Goal: Task Accomplishment & Management: Manage account settings

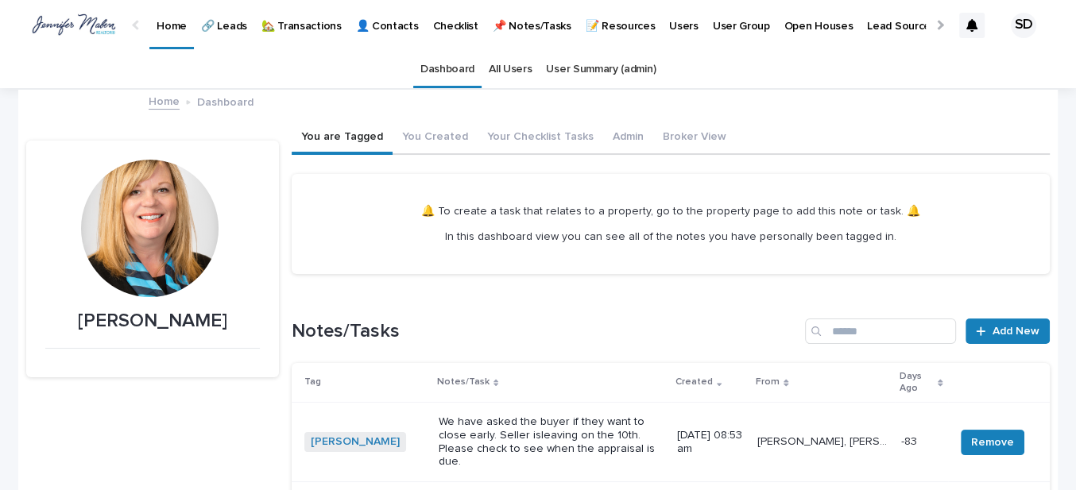
click at [293, 24] on p "🏡 Transactions" at bounding box center [301, 16] width 80 height 33
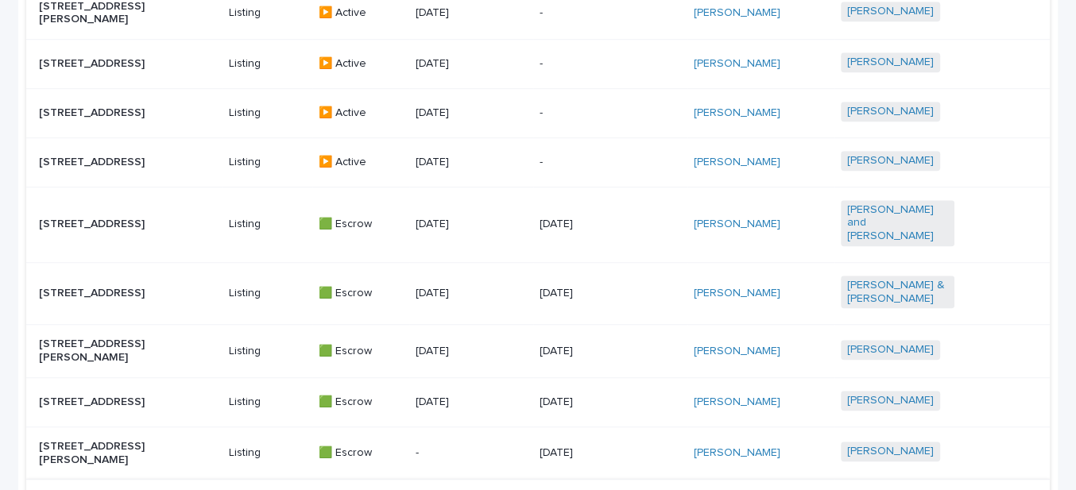
scroll to position [784, 0]
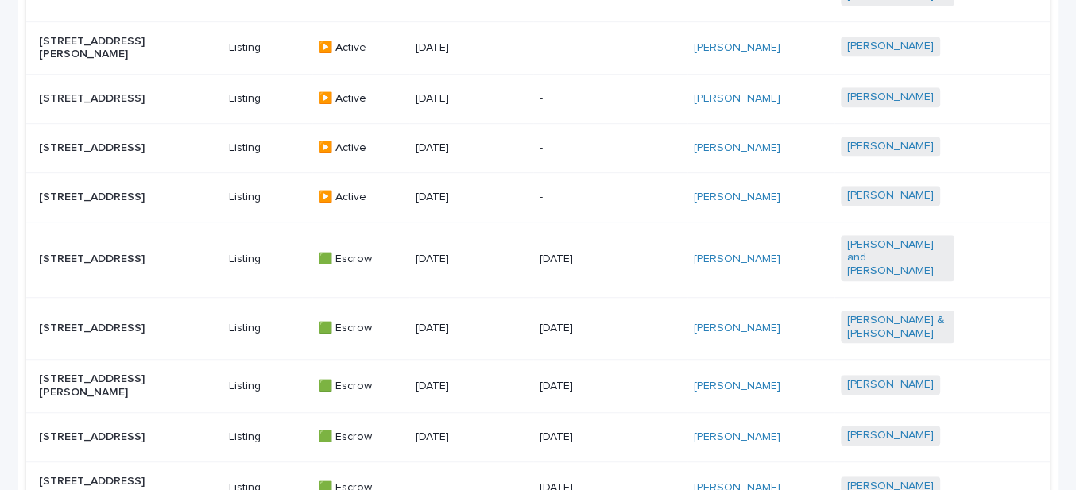
click at [81, 254] on p "[STREET_ADDRESS]" at bounding box center [96, 260] width 114 height 14
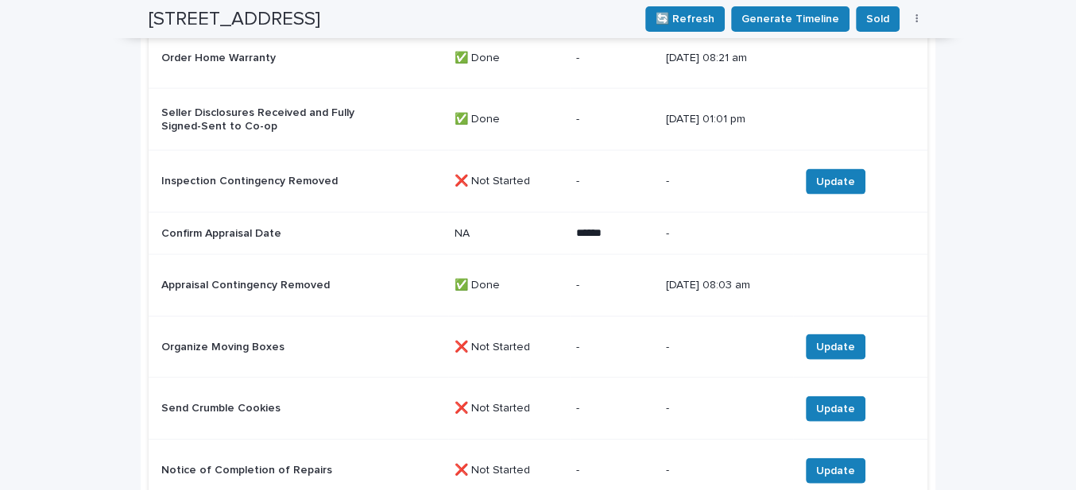
scroll to position [2572, 0]
click at [238, 235] on p "Confirm Appraisal Date" at bounding box center [260, 233] width 199 height 14
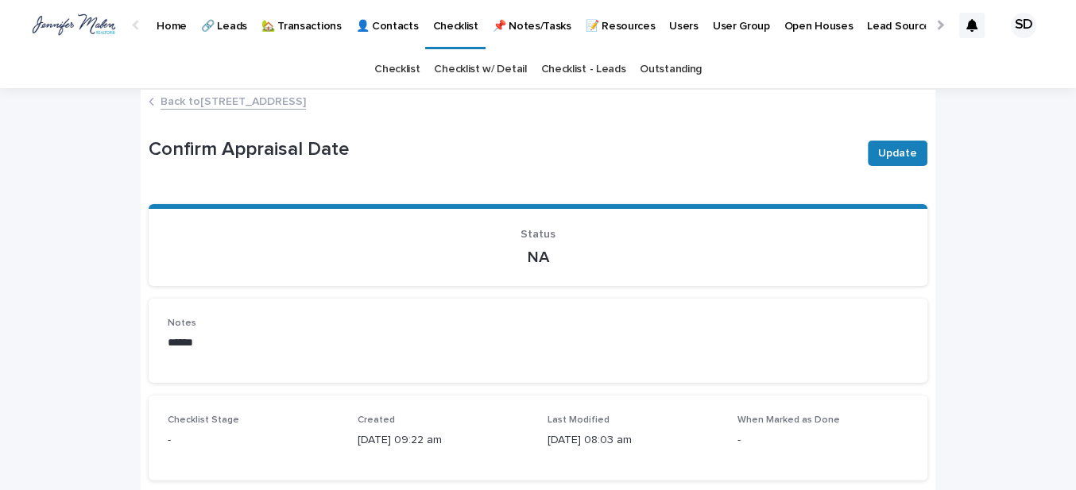
click at [257, 99] on link "Back to [STREET_ADDRESS]" at bounding box center [233, 100] width 145 height 18
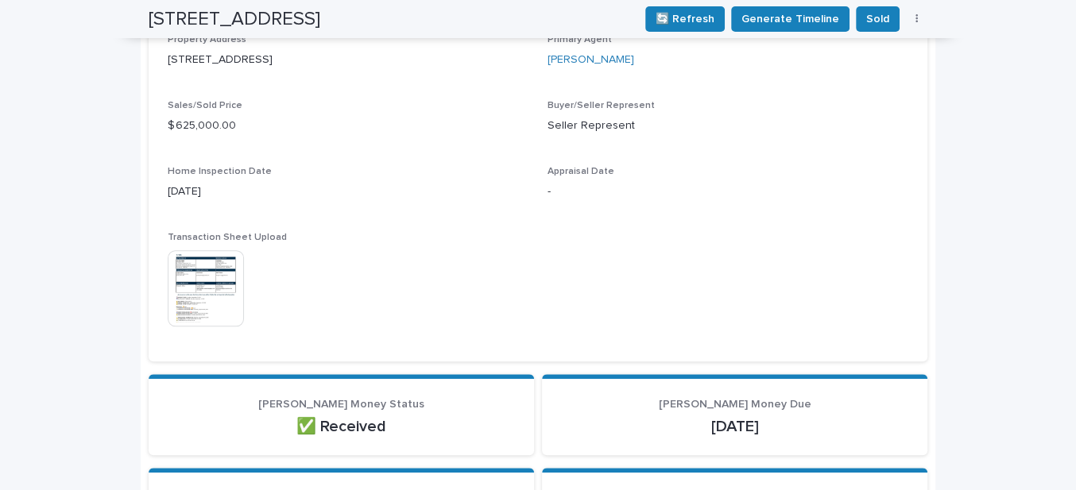
scroll to position [578, 0]
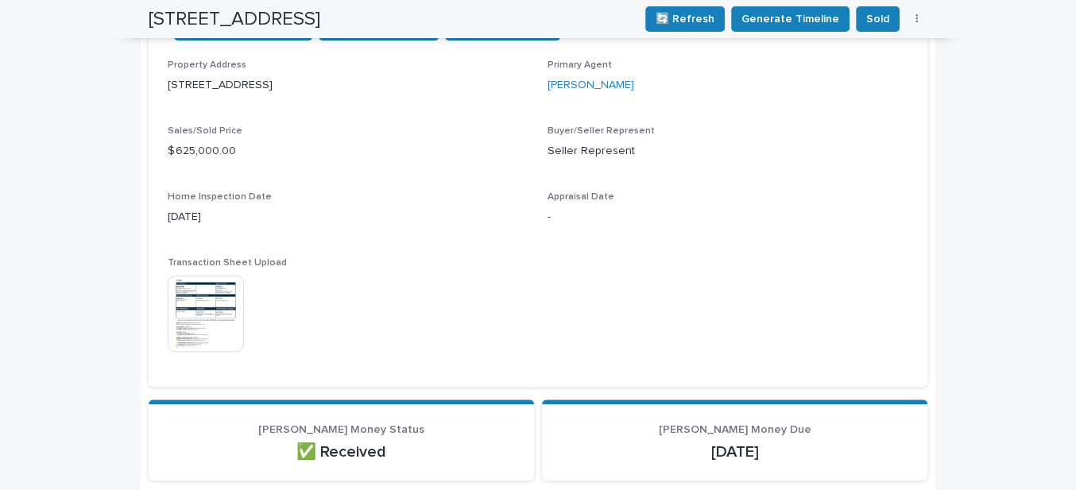
click at [206, 303] on img at bounding box center [206, 314] width 76 height 76
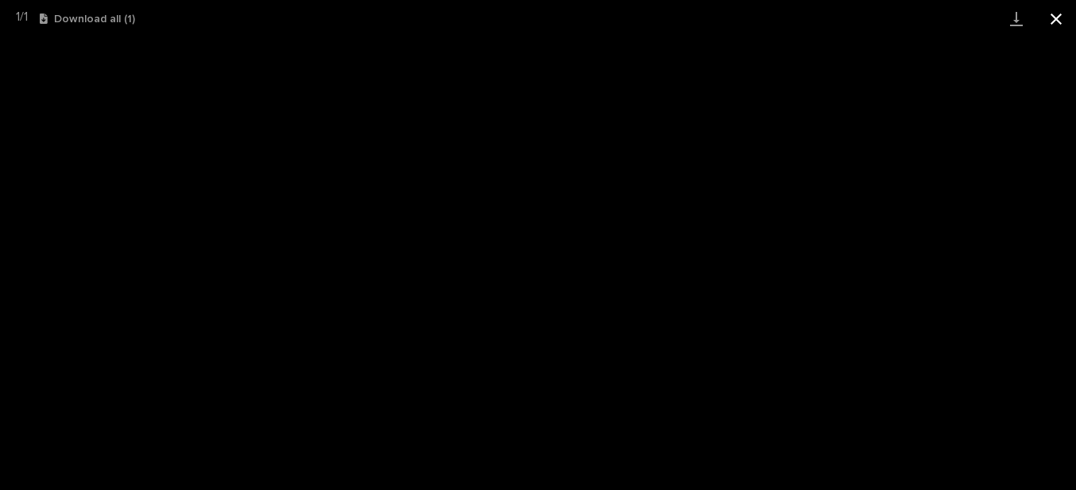
click at [1059, 17] on button "Close gallery" at bounding box center [1056, 18] width 40 height 37
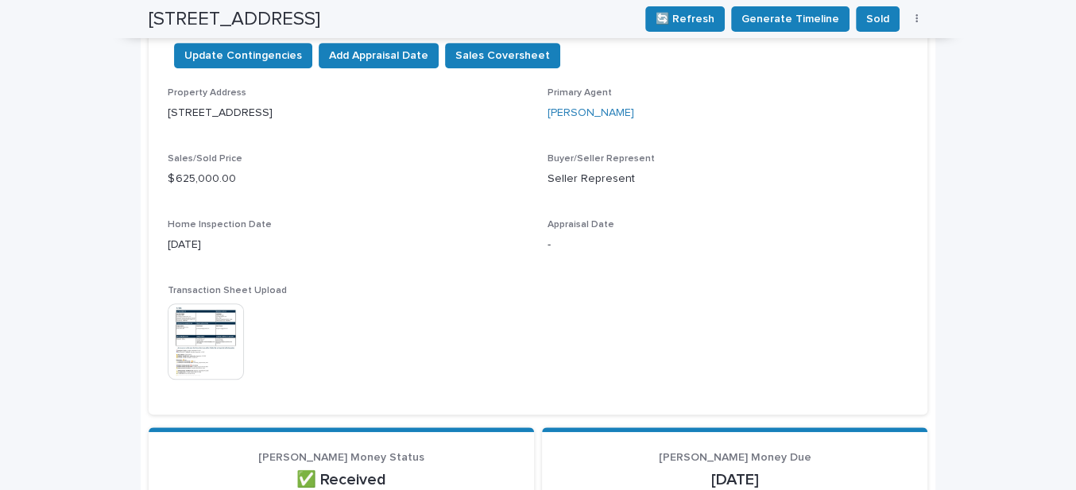
scroll to position [650, 0]
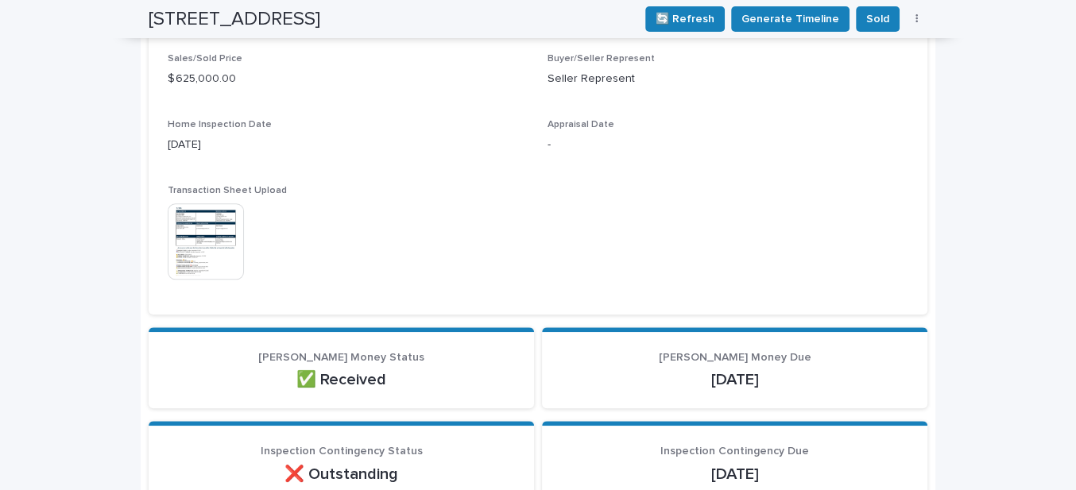
click at [218, 261] on img at bounding box center [206, 241] width 76 height 76
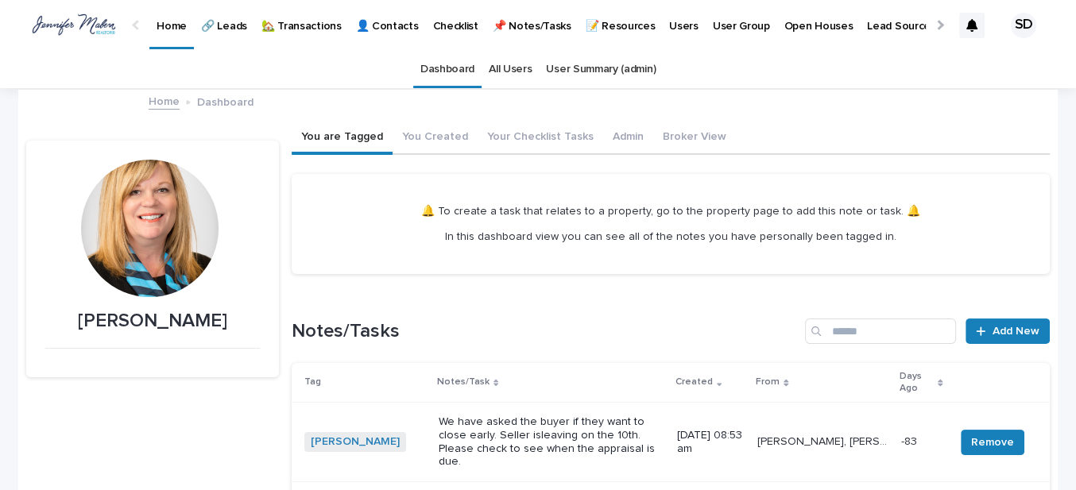
click at [294, 21] on p "🏡 Transactions" at bounding box center [301, 16] width 80 height 33
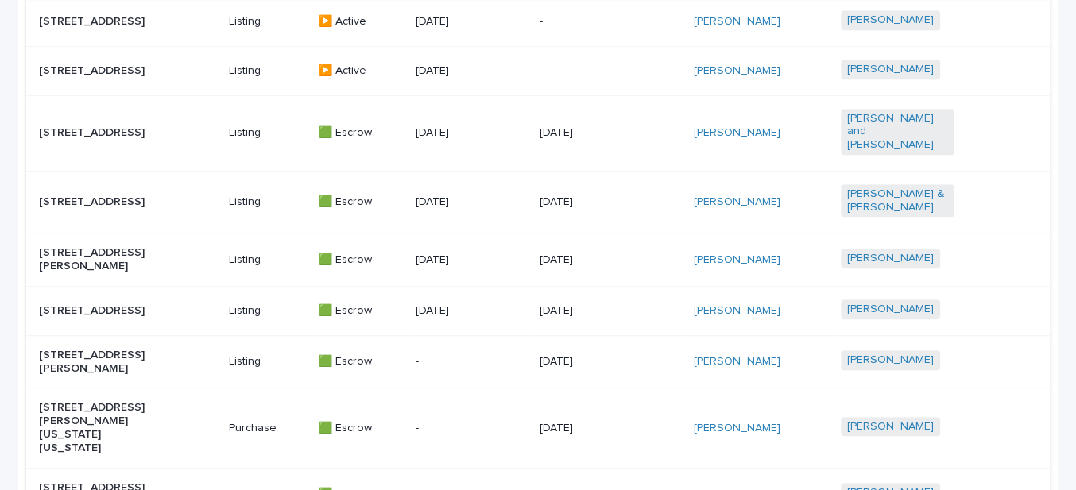
scroll to position [939, 0]
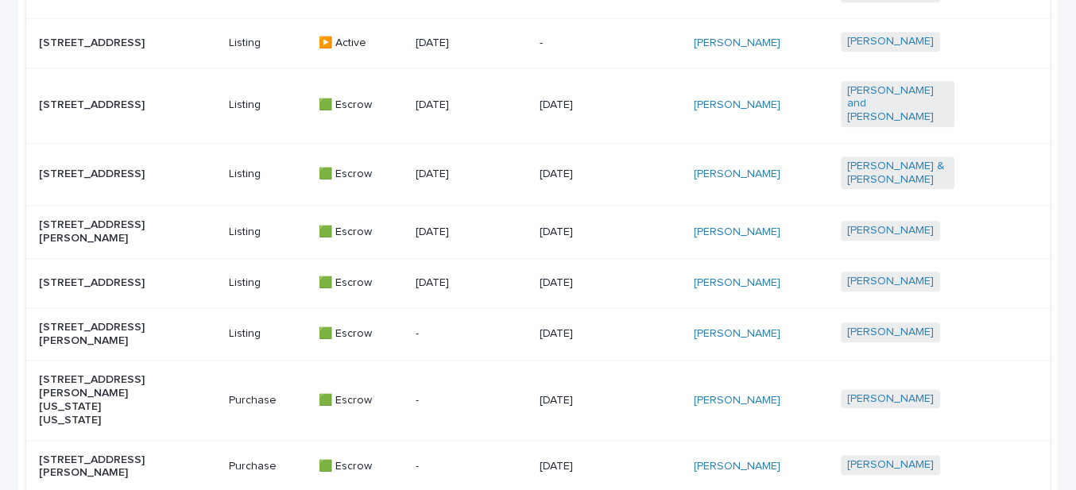
click at [91, 99] on p "[STREET_ADDRESS]" at bounding box center [96, 106] width 114 height 14
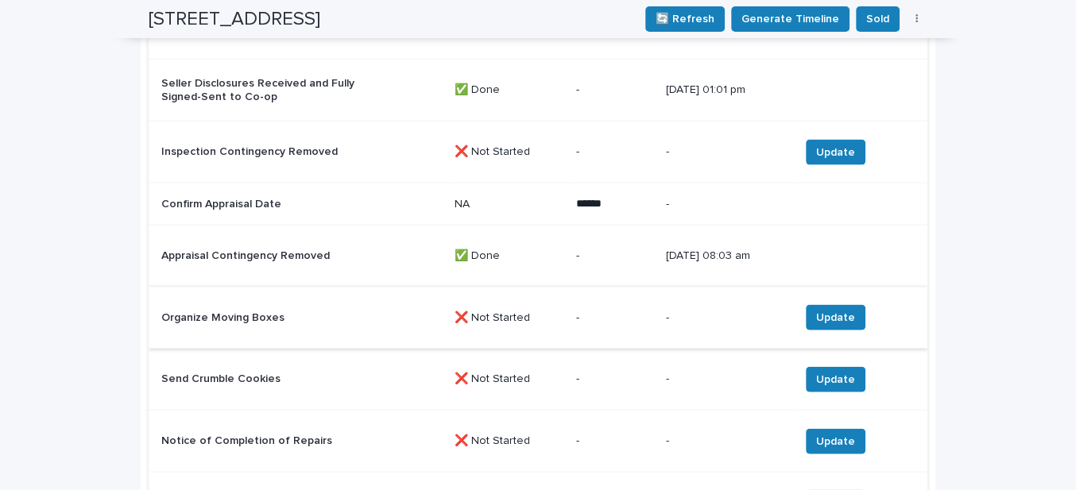
scroll to position [2673, 0]
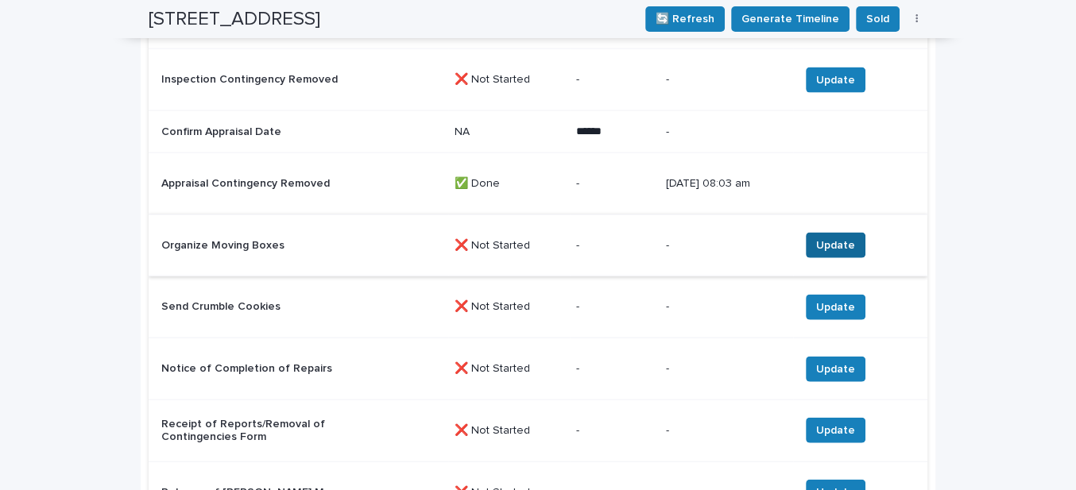
click at [842, 249] on span "Update" at bounding box center [835, 246] width 39 height 16
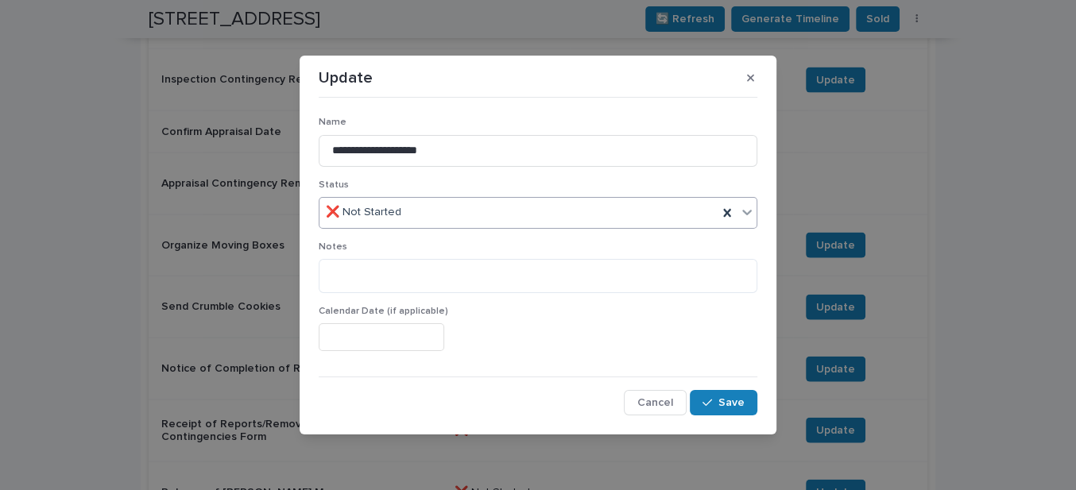
click at [414, 211] on div "❌ Not Started" at bounding box center [518, 212] width 398 height 26
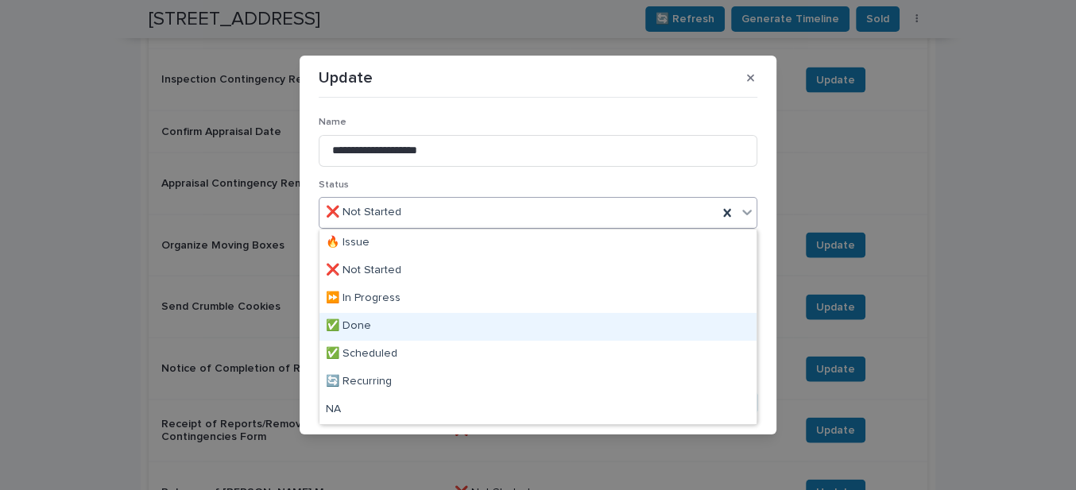
click at [358, 326] on div "✅ Done" at bounding box center [537, 327] width 437 height 28
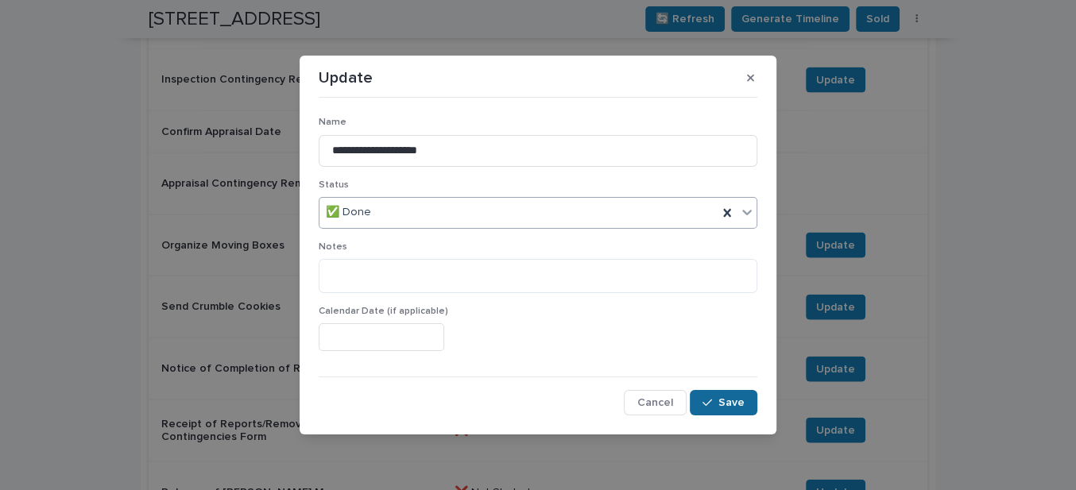
click at [732, 397] on span "Save" at bounding box center [731, 402] width 26 height 11
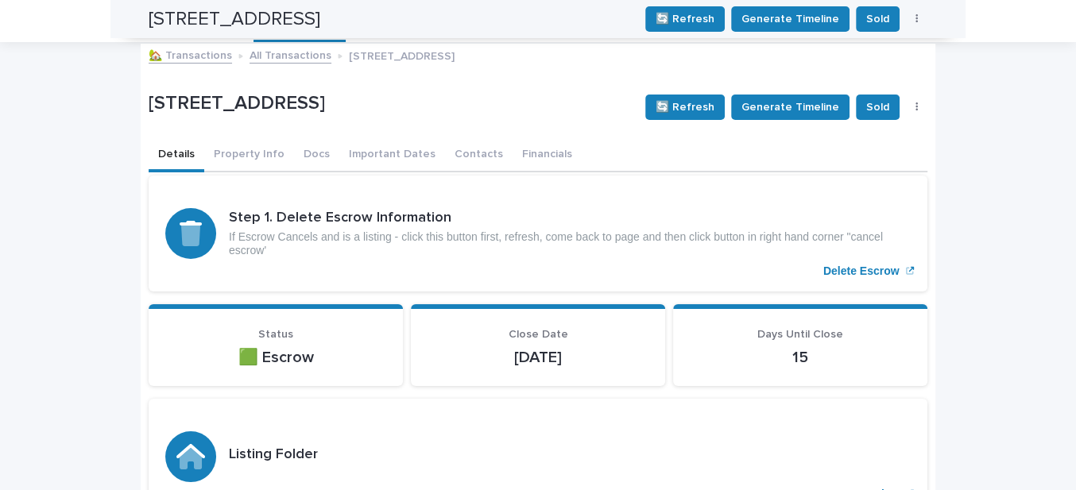
scroll to position [0, 0]
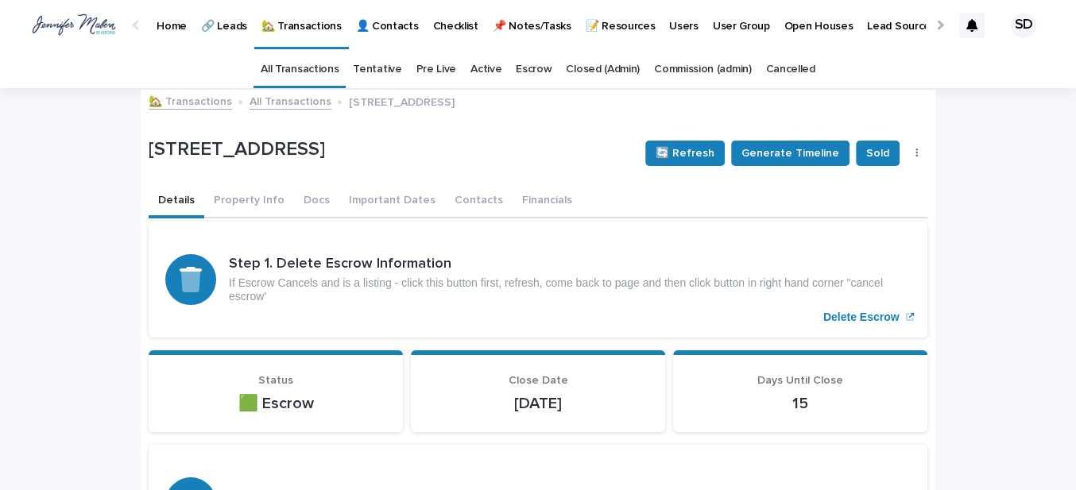
click at [199, 104] on link "🏡 Transactions" at bounding box center [190, 100] width 83 height 18
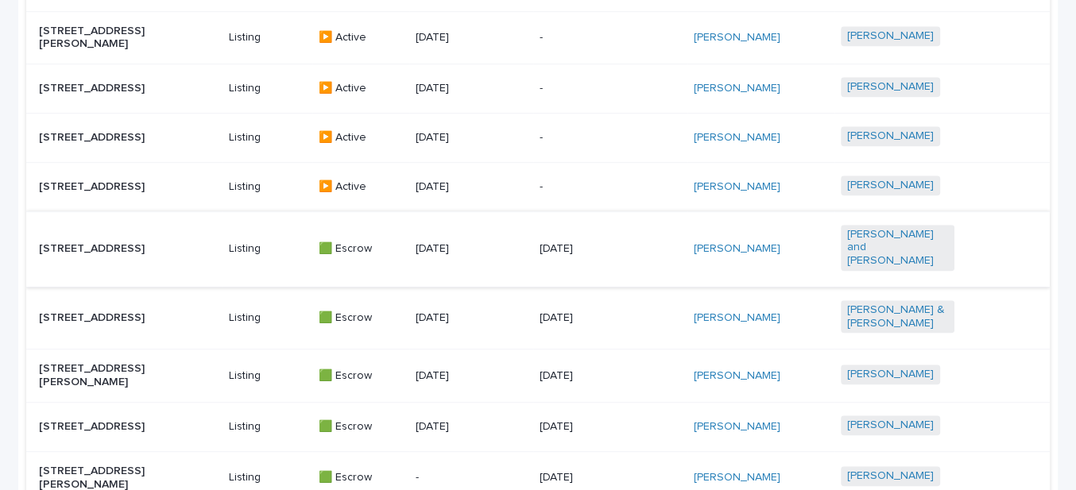
scroll to position [866, 0]
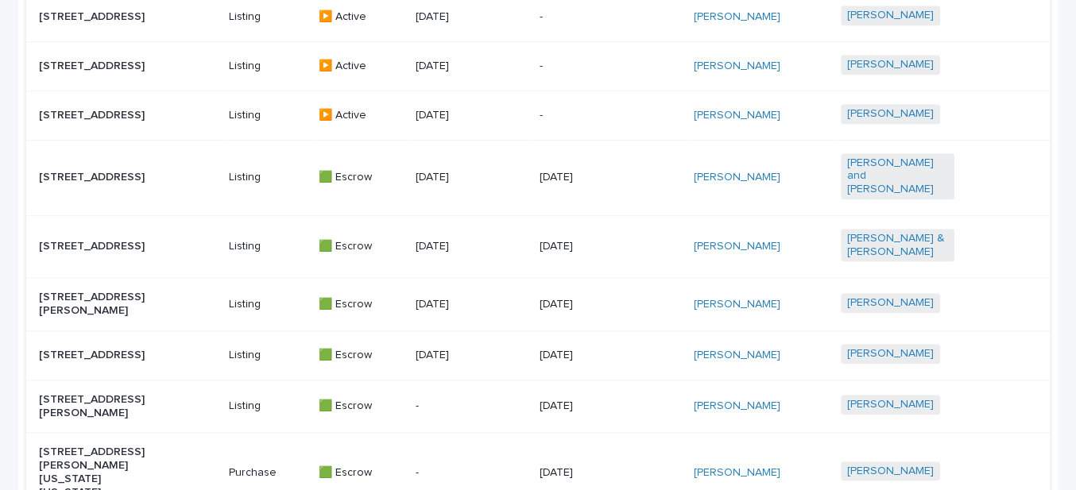
click at [71, 240] on p "[STREET_ADDRESS]" at bounding box center [96, 247] width 114 height 14
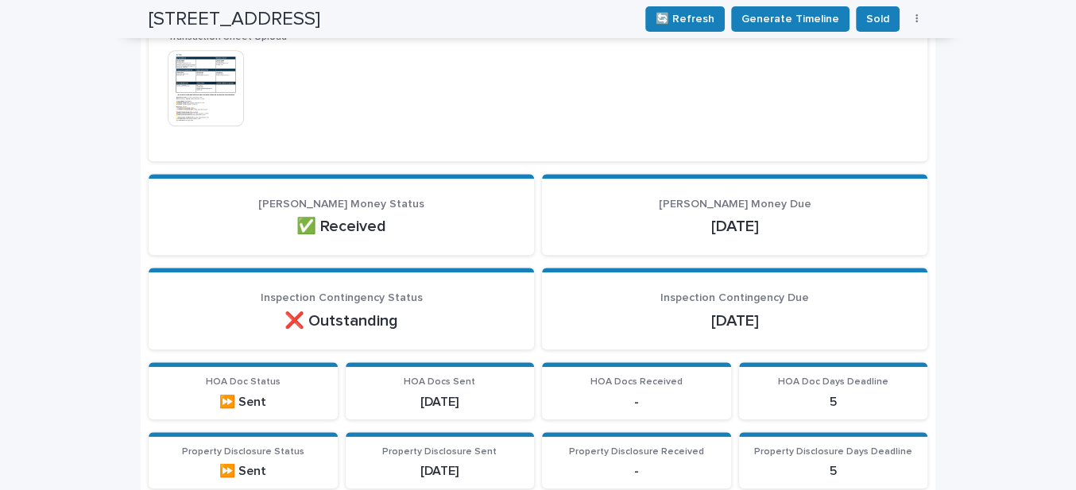
scroll to position [795, 0]
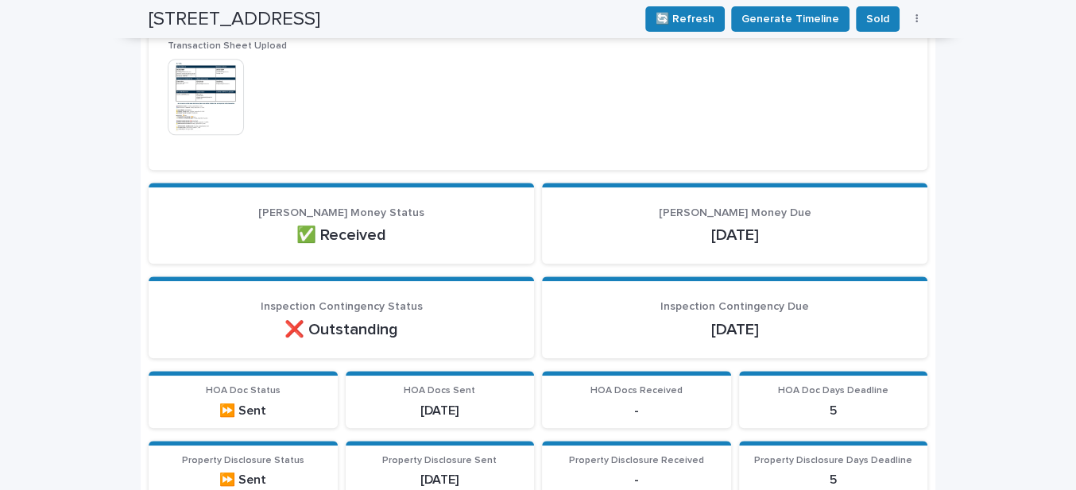
click at [193, 127] on img at bounding box center [206, 97] width 76 height 76
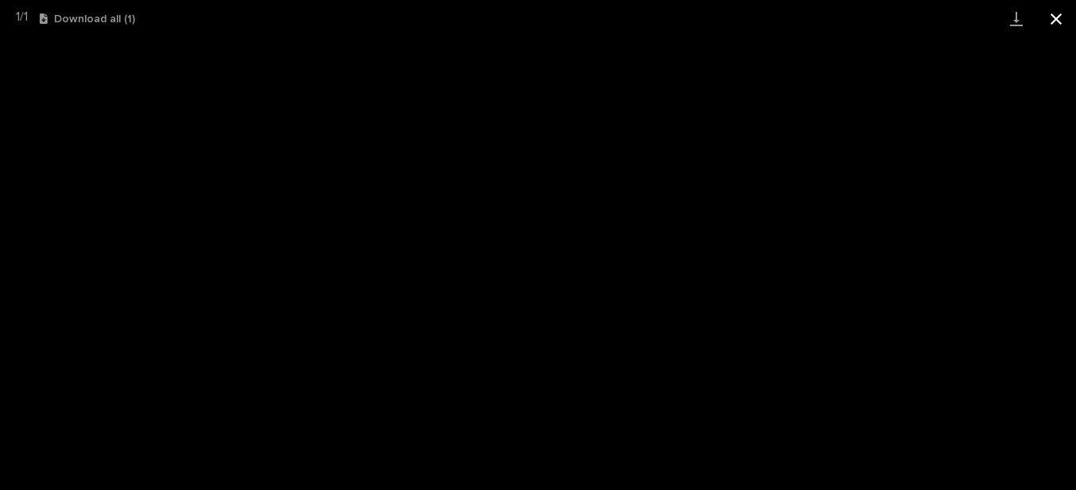
click at [1055, 17] on button "Close gallery" at bounding box center [1056, 18] width 40 height 37
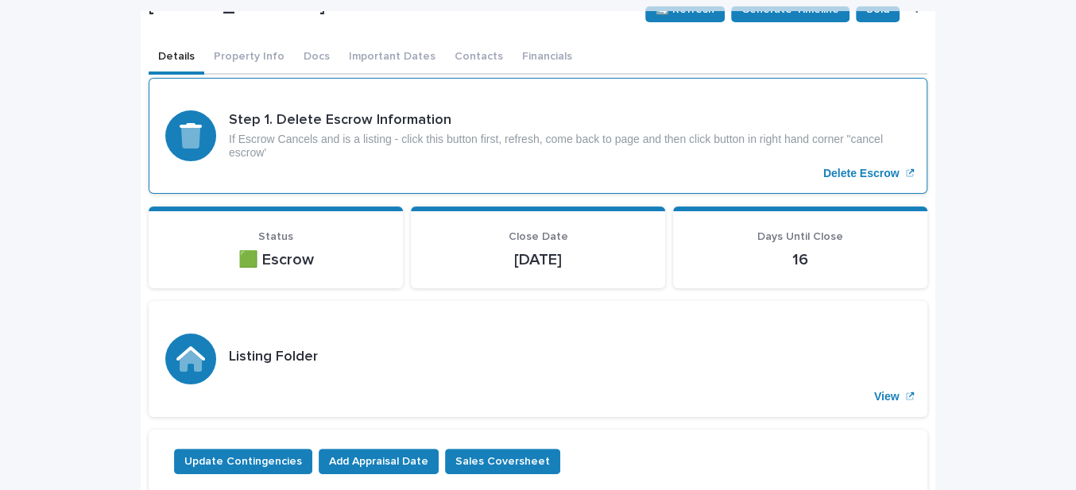
scroll to position [0, 0]
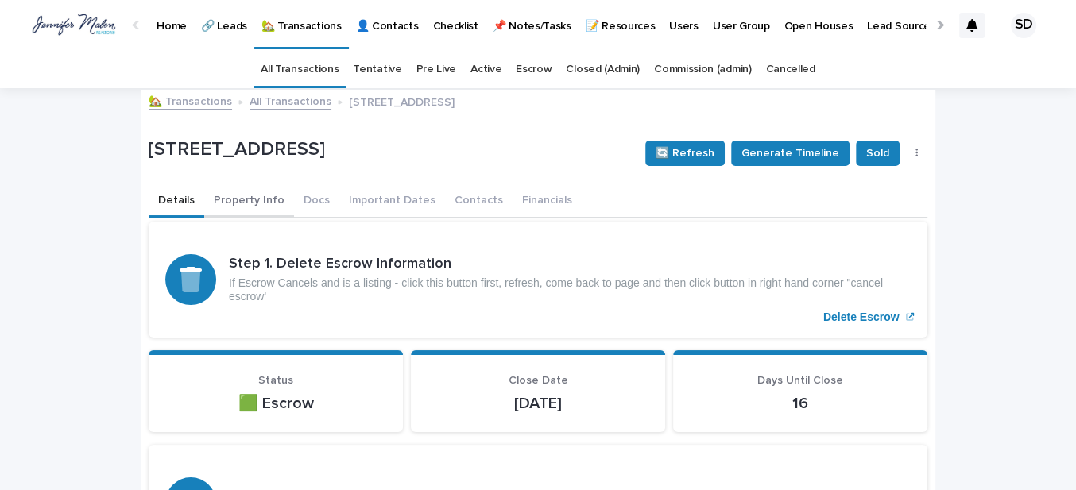
click at [238, 200] on button "Property Info" at bounding box center [249, 201] width 90 height 33
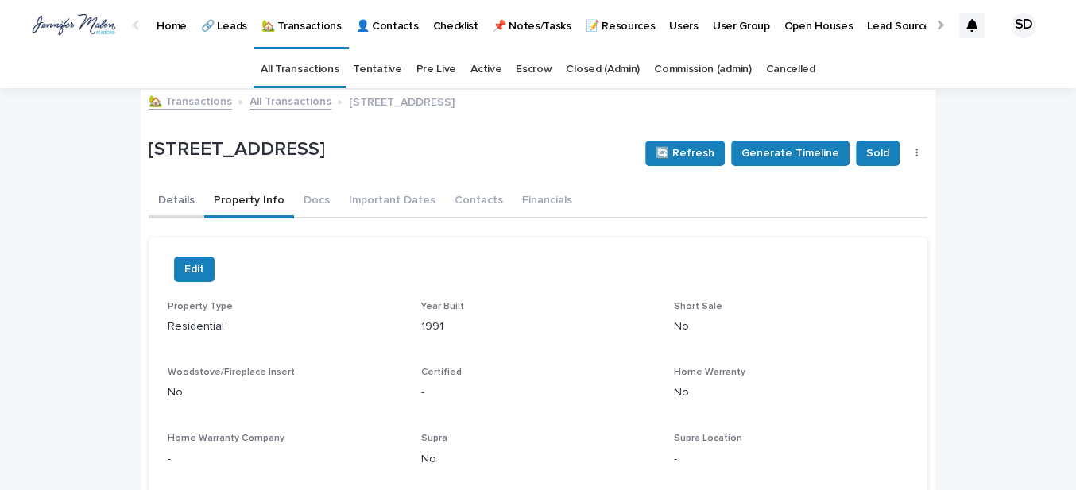
click at [168, 195] on button "Details" at bounding box center [177, 201] width 56 height 33
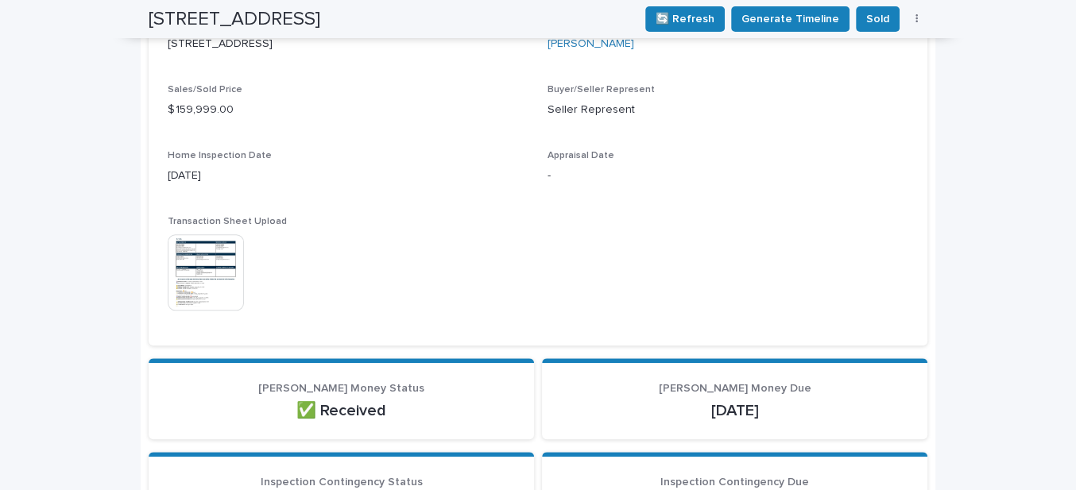
scroll to position [650, 0]
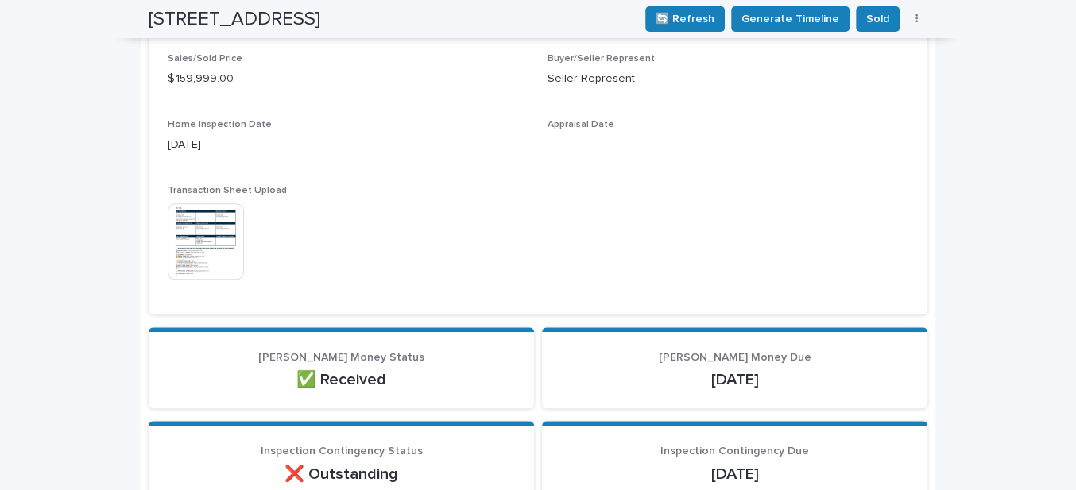
click at [191, 254] on img at bounding box center [206, 241] width 76 height 76
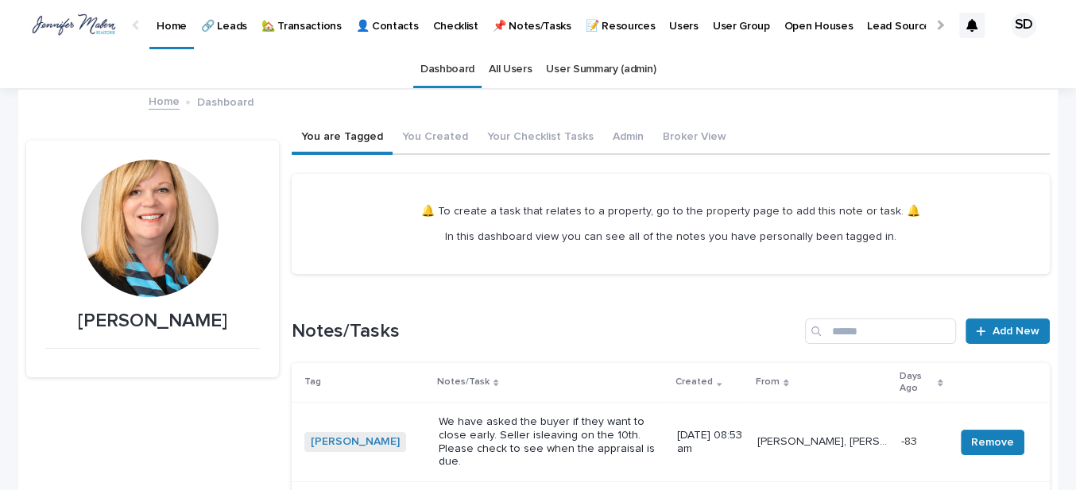
click at [303, 27] on p "🏡 Transactions" at bounding box center [301, 16] width 80 height 33
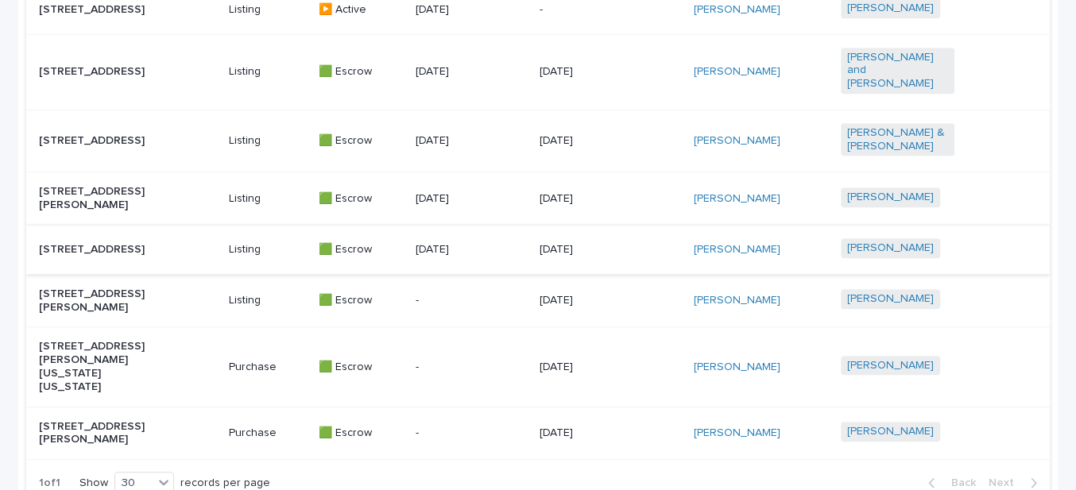
scroll to position [939, 0]
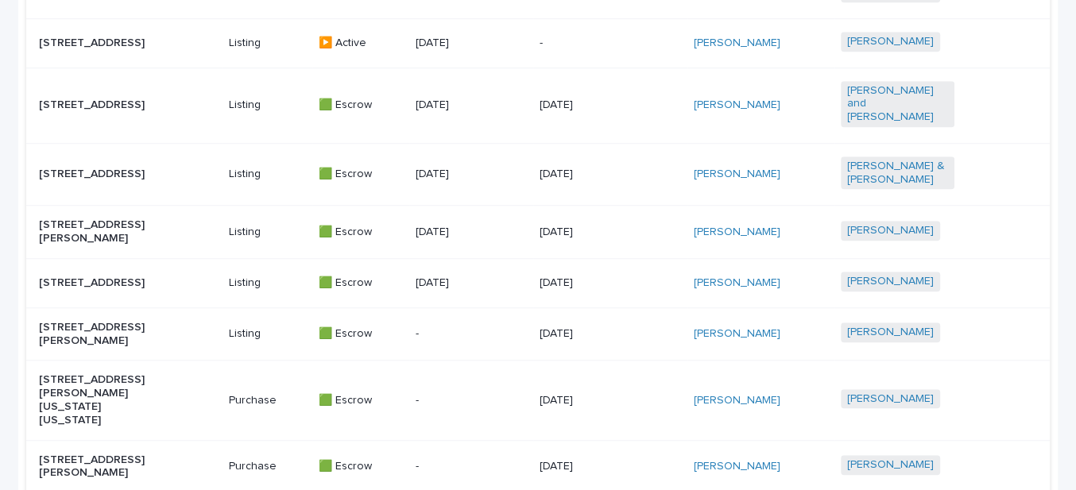
click at [111, 168] on p "[STREET_ADDRESS]" at bounding box center [96, 175] width 114 height 14
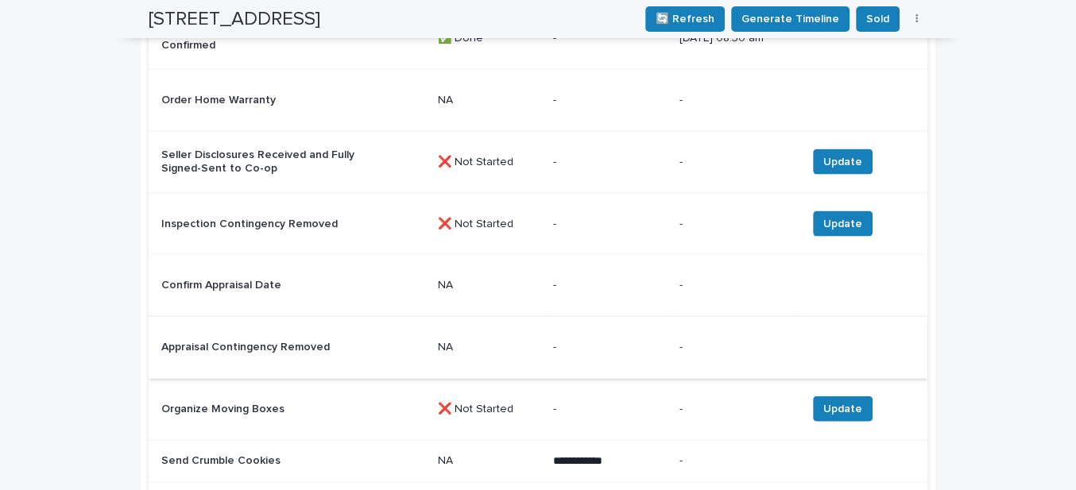
scroll to position [2528, 0]
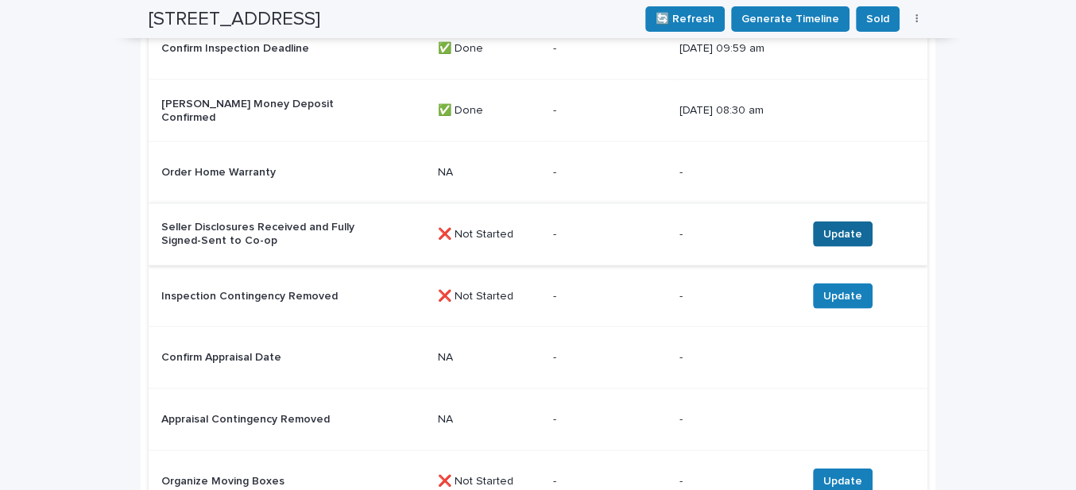
click at [838, 240] on span "Update" at bounding box center [842, 234] width 39 height 16
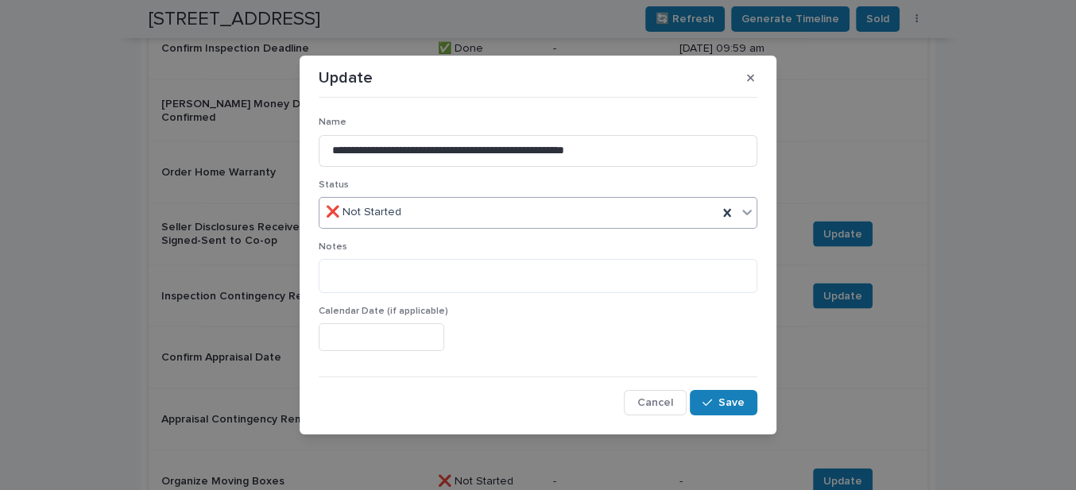
click at [420, 220] on div "❌ Not Started" at bounding box center [518, 212] width 398 height 26
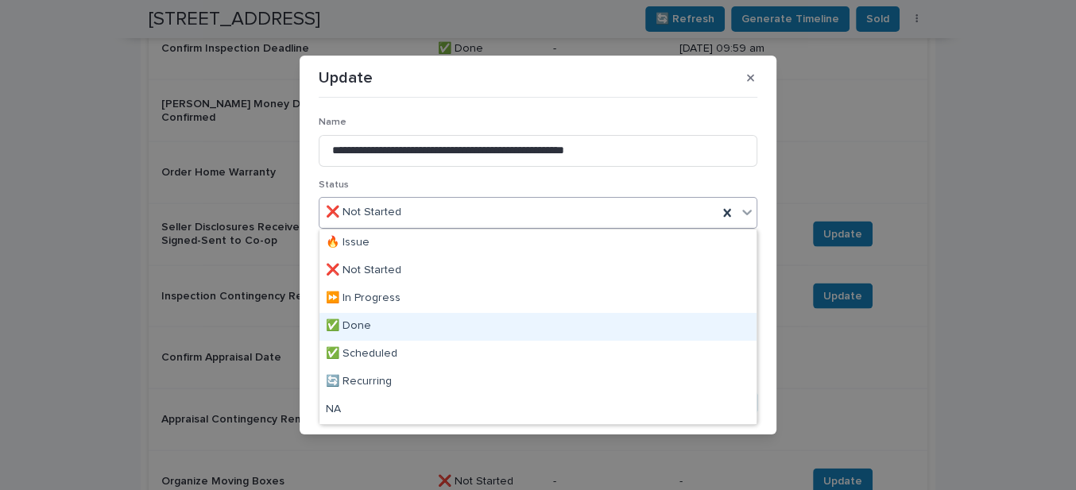
drag, startPoint x: 385, startPoint y: 318, endPoint x: 540, endPoint y: 364, distance: 162.4
click at [385, 319] on div "✅ Done" at bounding box center [537, 327] width 437 height 28
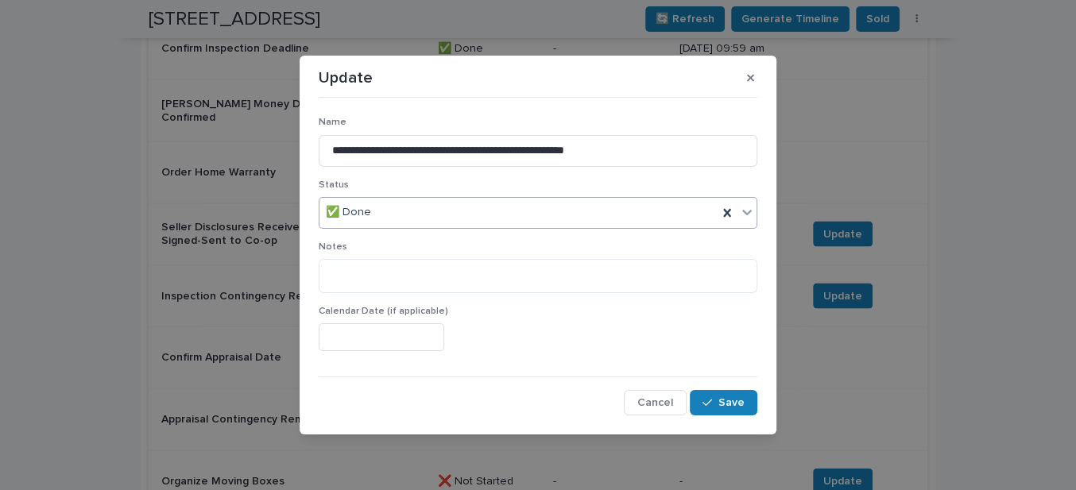
drag, startPoint x: 713, startPoint y: 400, endPoint x: 645, endPoint y: 381, distance: 70.0
click at [709, 397] on icon "button" at bounding box center [708, 402] width 10 height 11
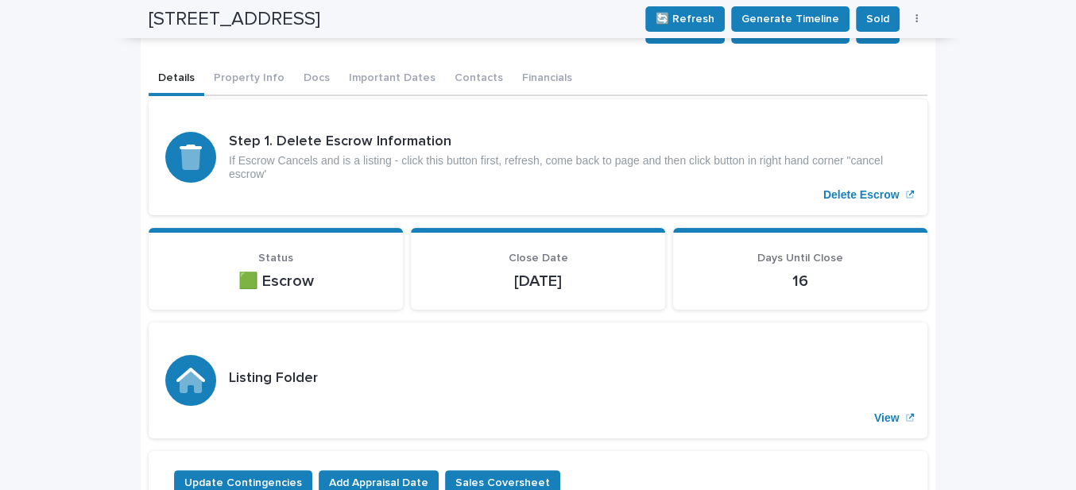
scroll to position [0, 0]
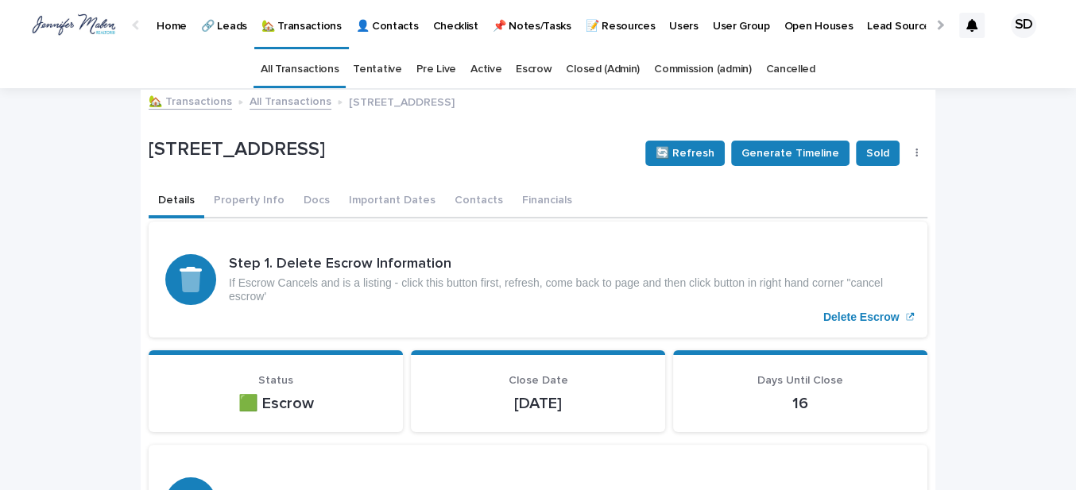
click at [202, 98] on link "🏡 Transactions" at bounding box center [190, 100] width 83 height 18
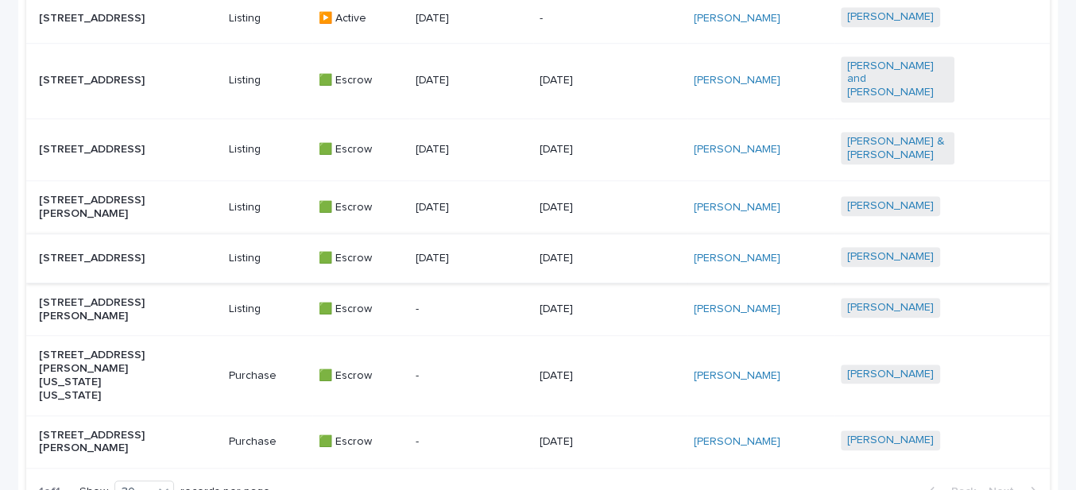
scroll to position [939, 0]
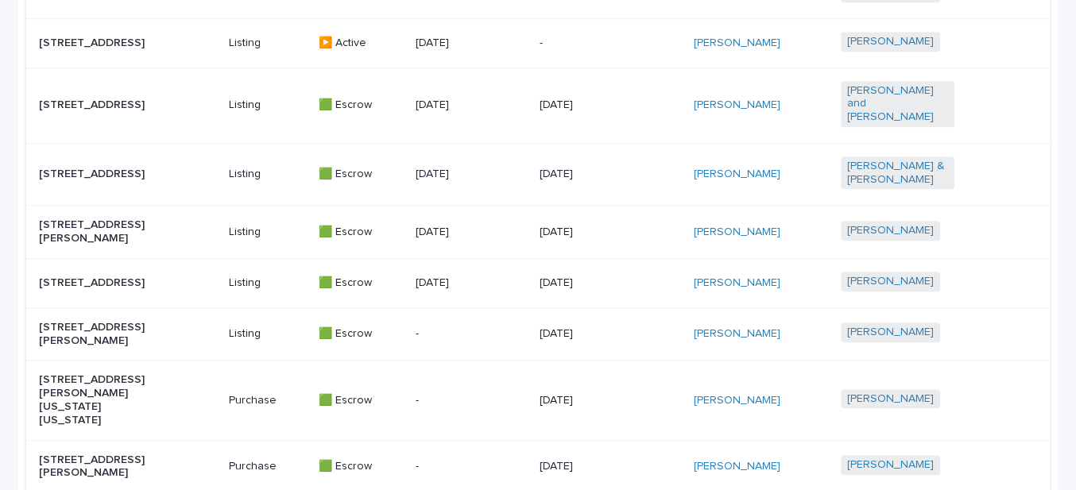
click at [113, 232] on p "[STREET_ADDRESS][PERSON_NAME]" at bounding box center [96, 232] width 114 height 27
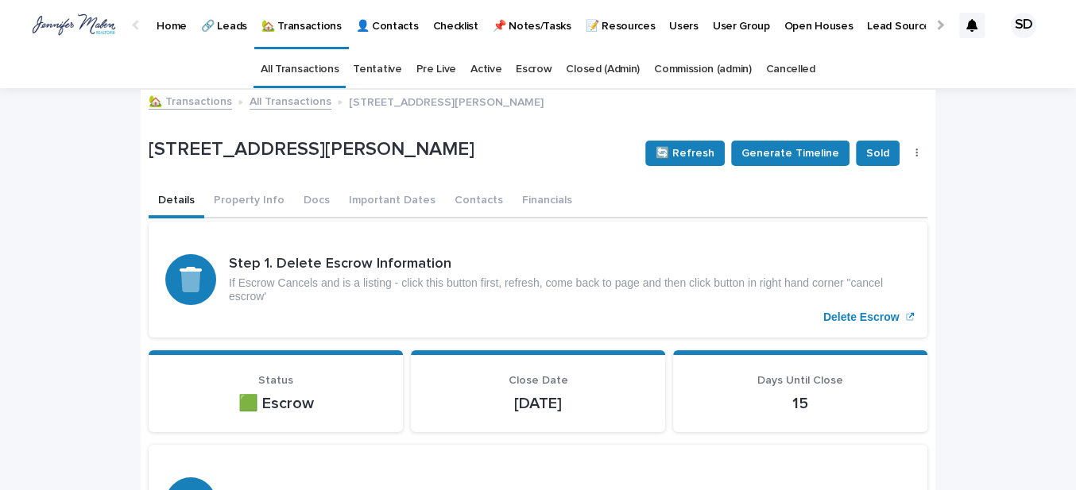
click at [194, 102] on link "🏡 Transactions" at bounding box center [190, 100] width 83 height 18
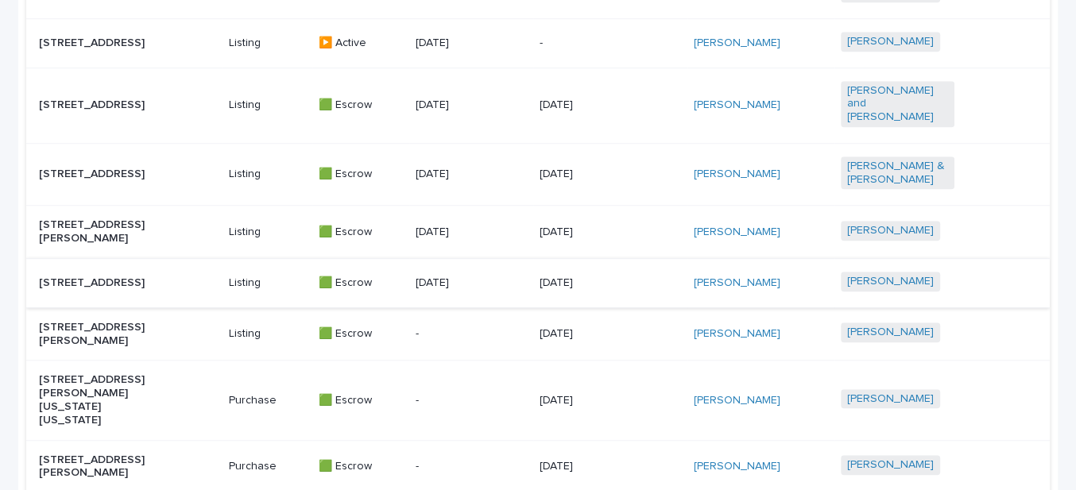
scroll to position [1145, 0]
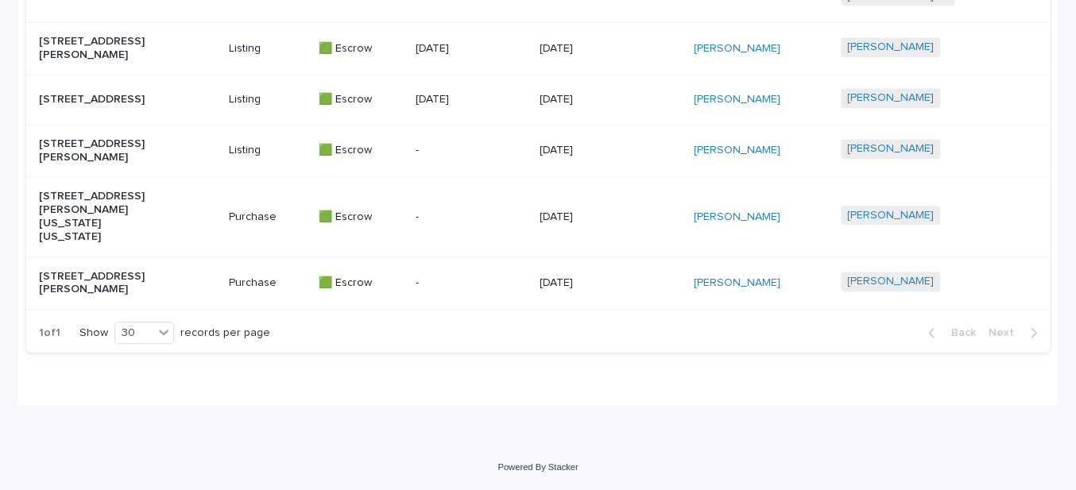
click at [99, 271] on p "[STREET_ADDRESS][PERSON_NAME]" at bounding box center [96, 283] width 114 height 27
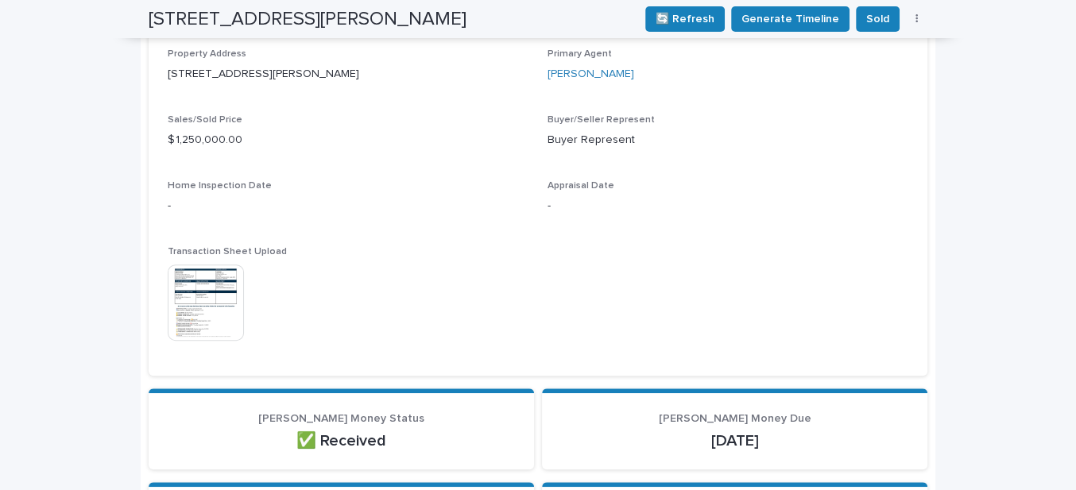
scroll to position [259, 0]
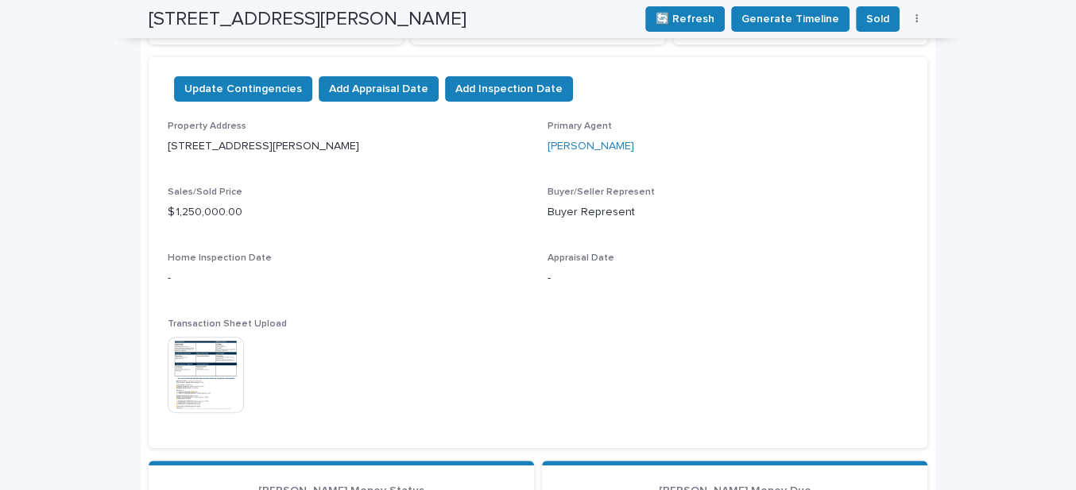
click at [192, 367] on img at bounding box center [206, 375] width 76 height 76
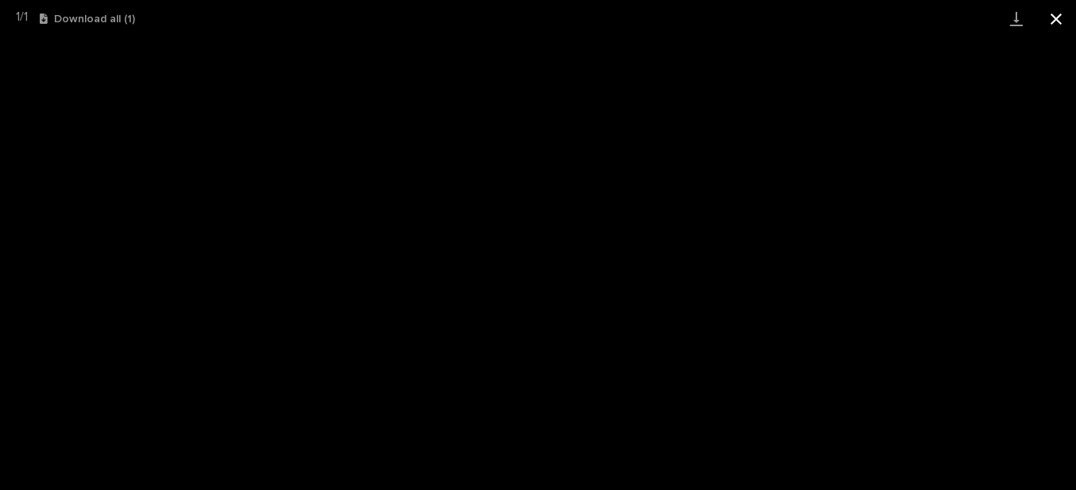
click at [1059, 17] on button "Close gallery" at bounding box center [1056, 18] width 40 height 37
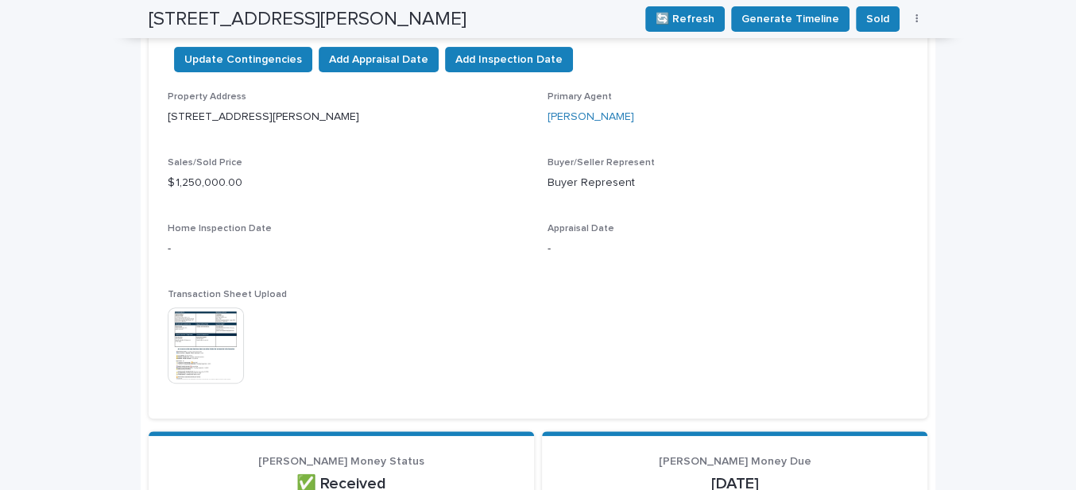
scroll to position [0, 0]
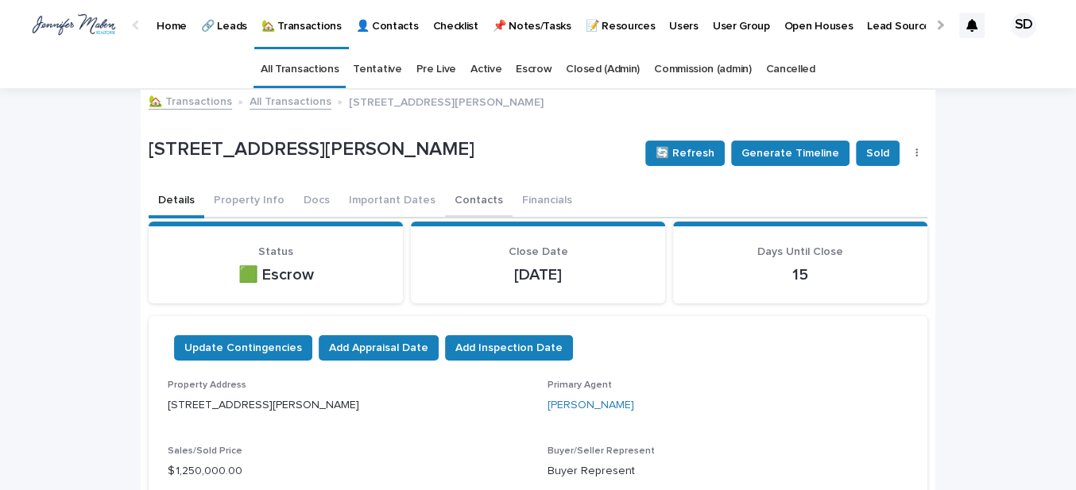
click at [451, 198] on button "Contacts" at bounding box center [479, 201] width 68 height 33
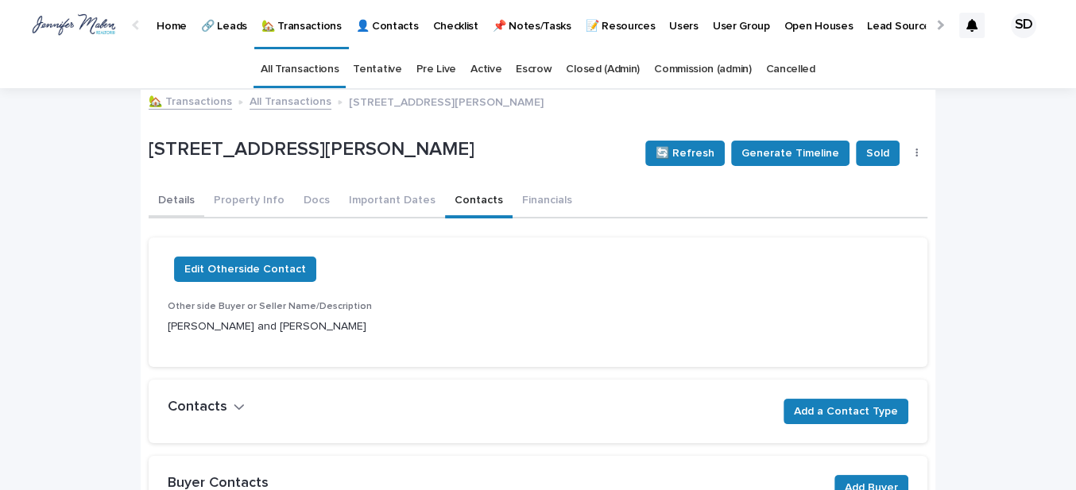
click at [170, 199] on button "Details" at bounding box center [177, 201] width 56 height 33
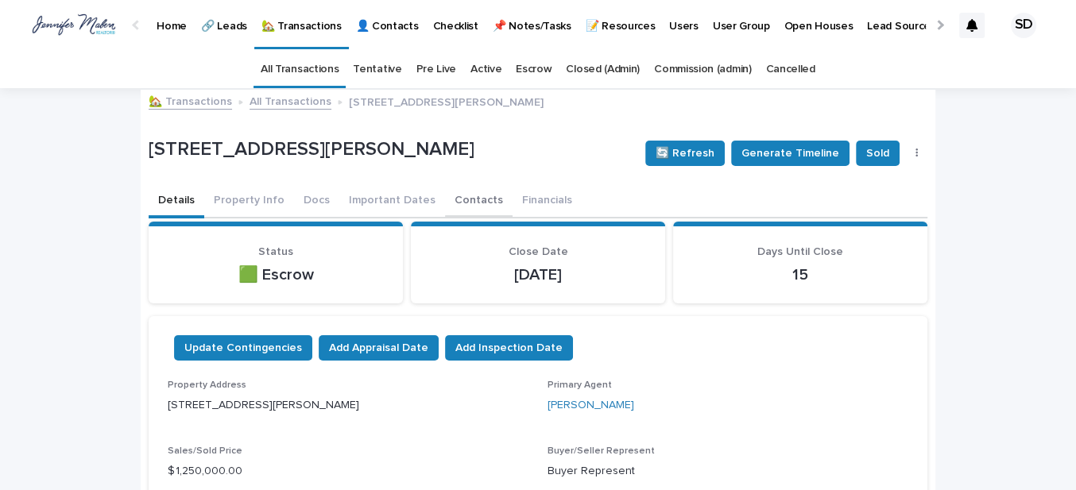
click at [446, 198] on button "Contacts" at bounding box center [479, 201] width 68 height 33
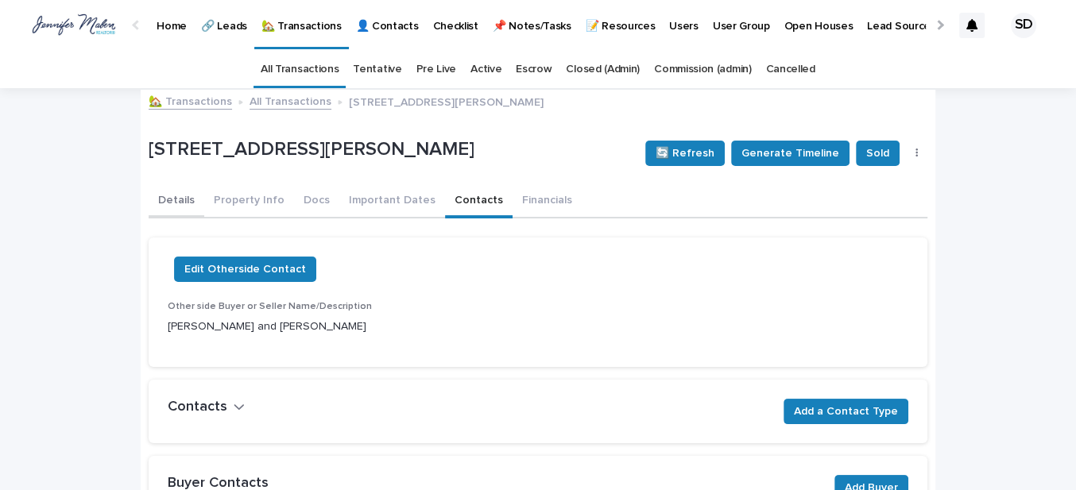
click at [165, 199] on button "Details" at bounding box center [177, 201] width 56 height 33
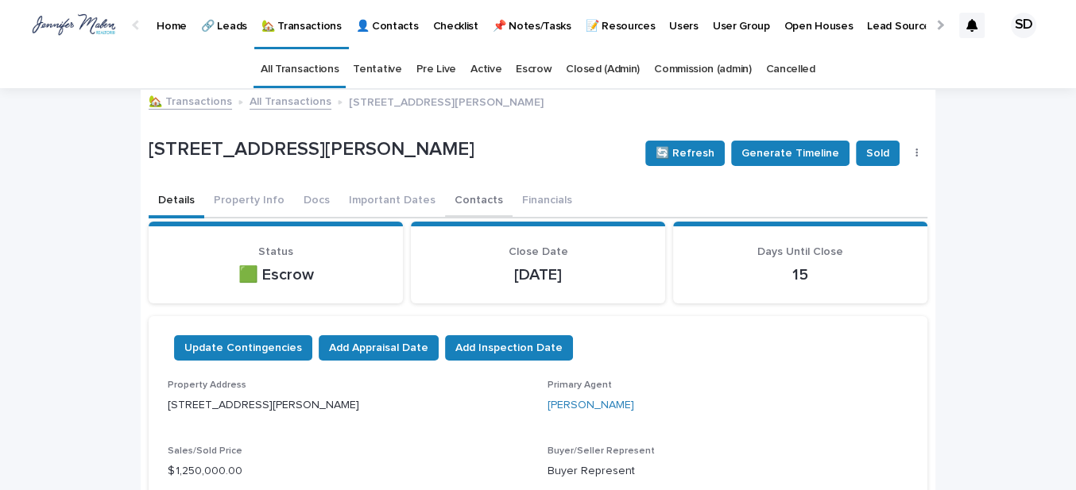
click at [453, 201] on button "Contacts" at bounding box center [479, 201] width 68 height 33
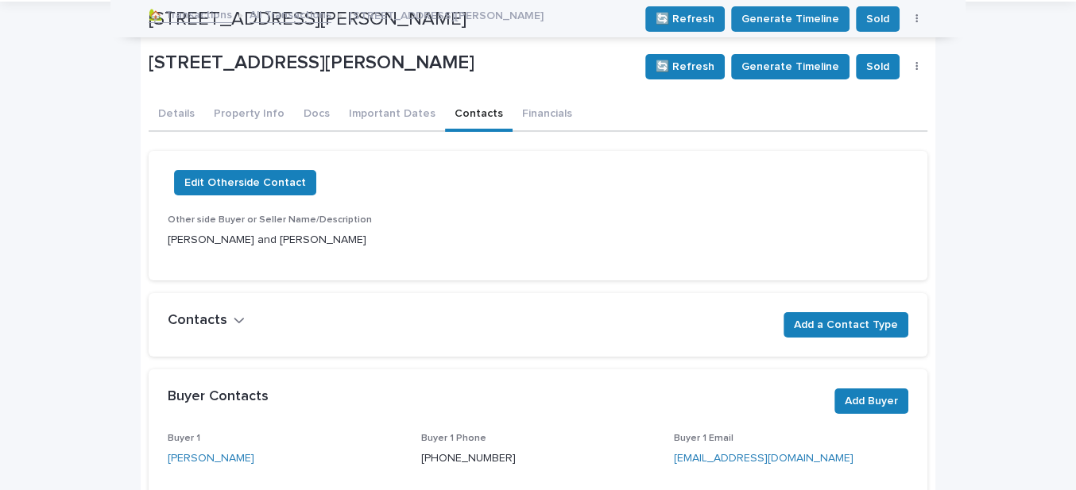
scroll to position [58, 0]
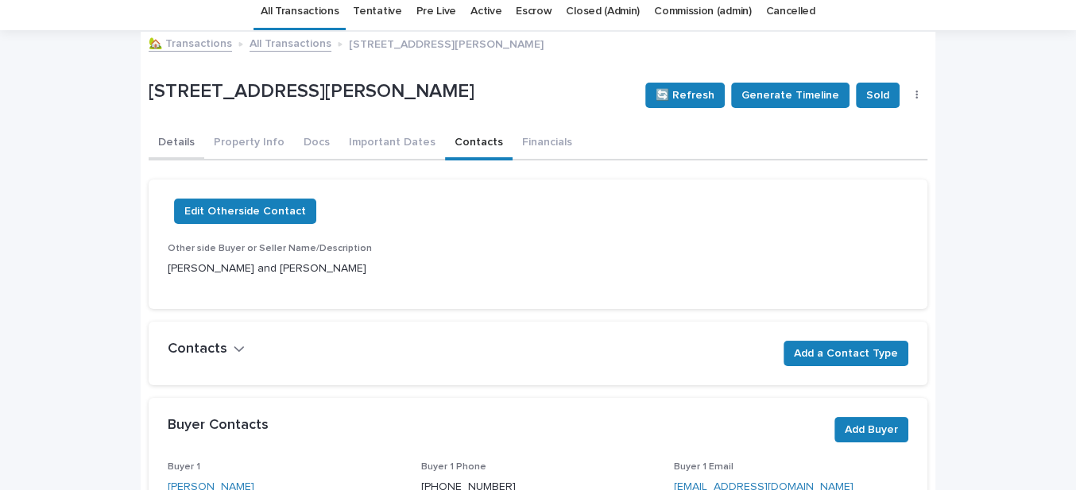
click at [170, 141] on button "Details" at bounding box center [177, 143] width 56 height 33
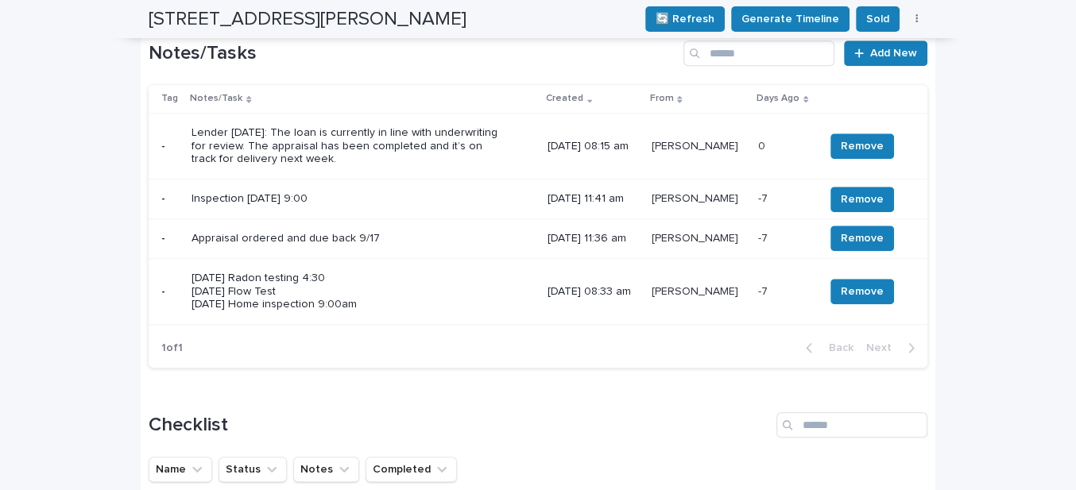
scroll to position [781, 0]
